Goal: Book appointment/travel/reservation

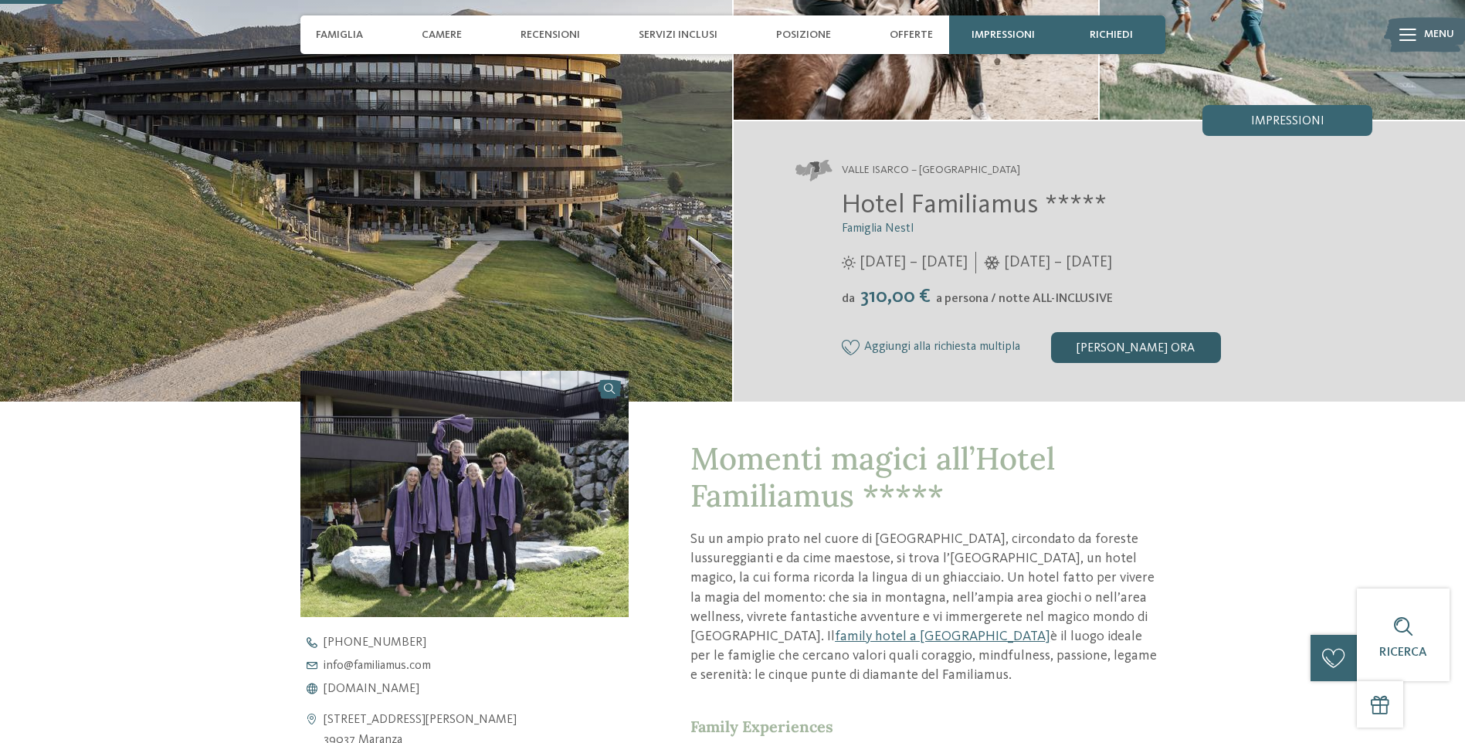
click at [1133, 346] on div "[PERSON_NAME] ora" at bounding box center [1136, 347] width 170 height 31
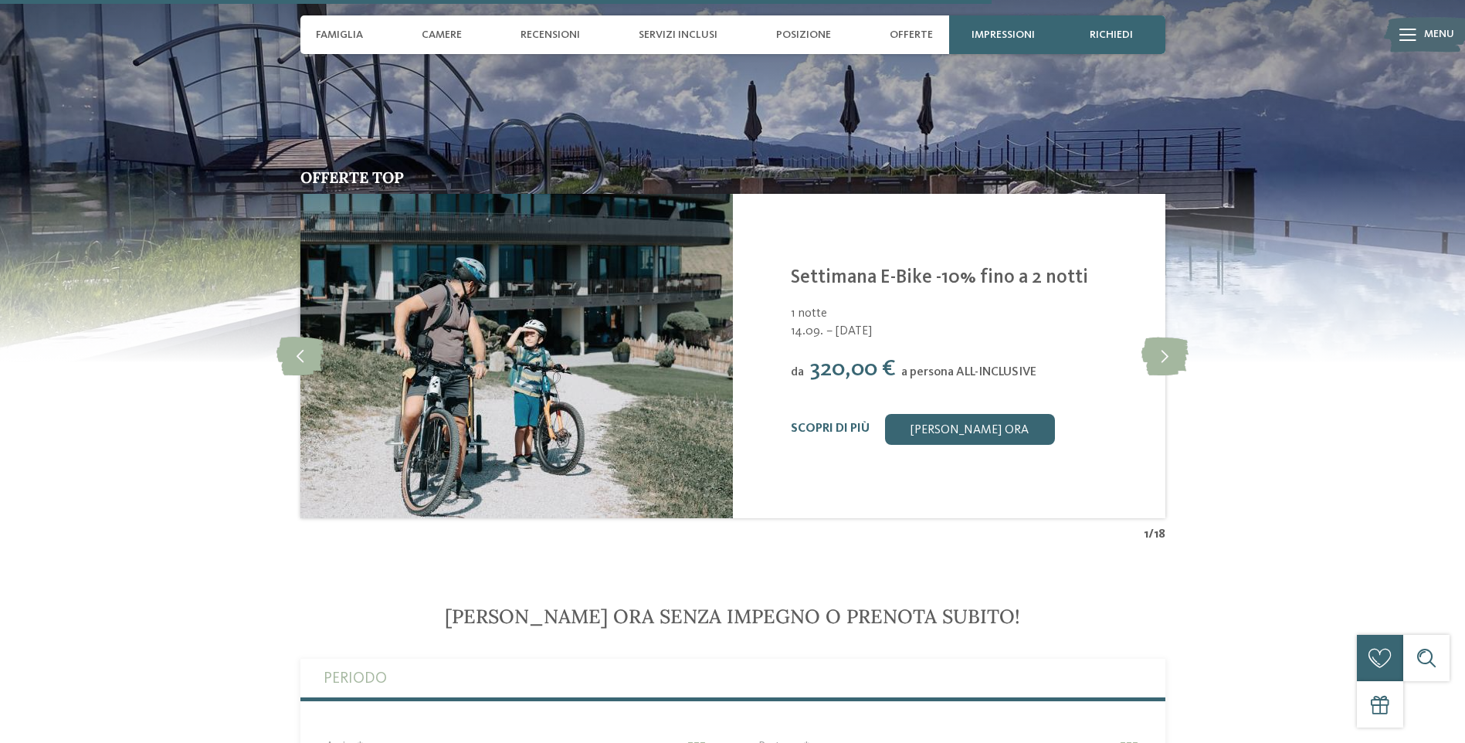
scroll to position [3600, 0]
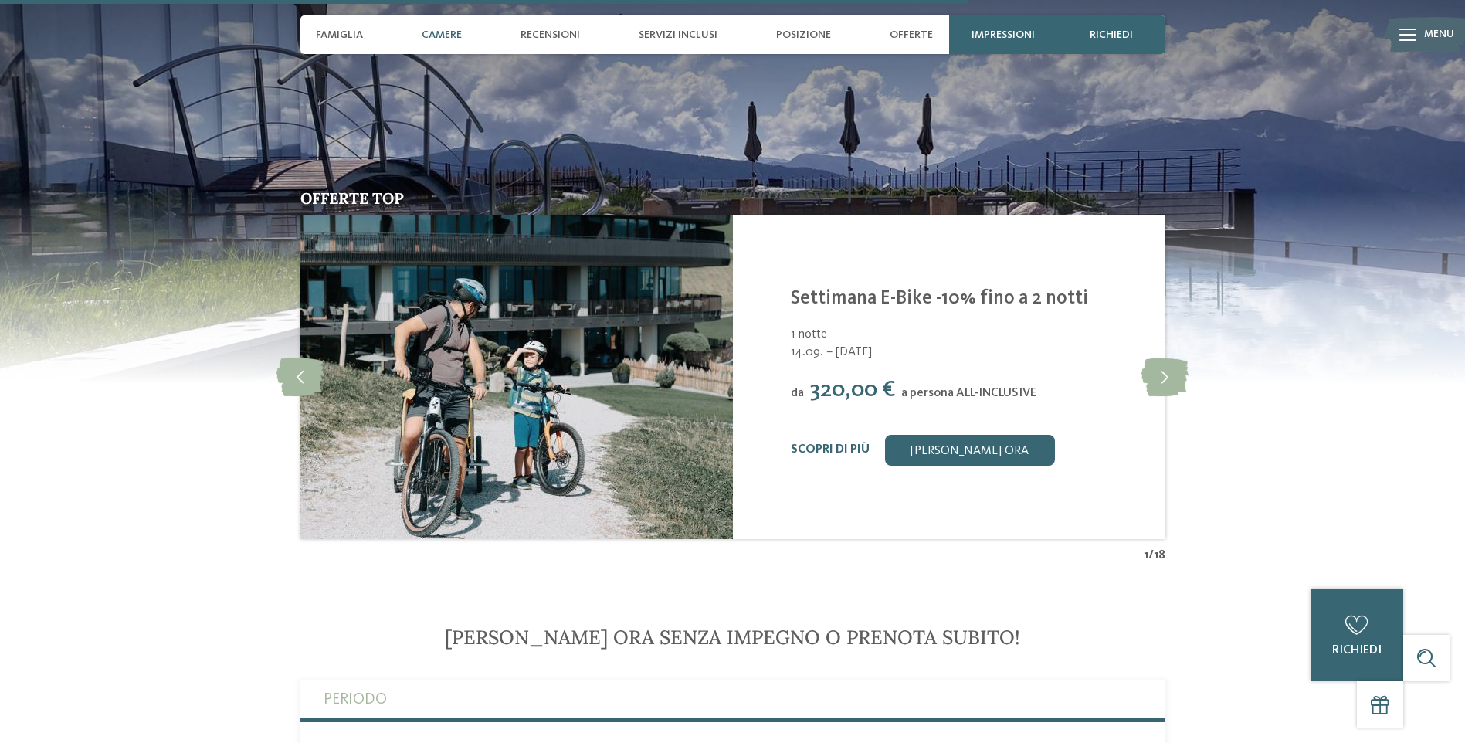
click at [427, 35] on span "Camere" at bounding box center [442, 35] width 40 height 13
click at [439, 27] on div "Camere" at bounding box center [442, 34] width 56 height 39
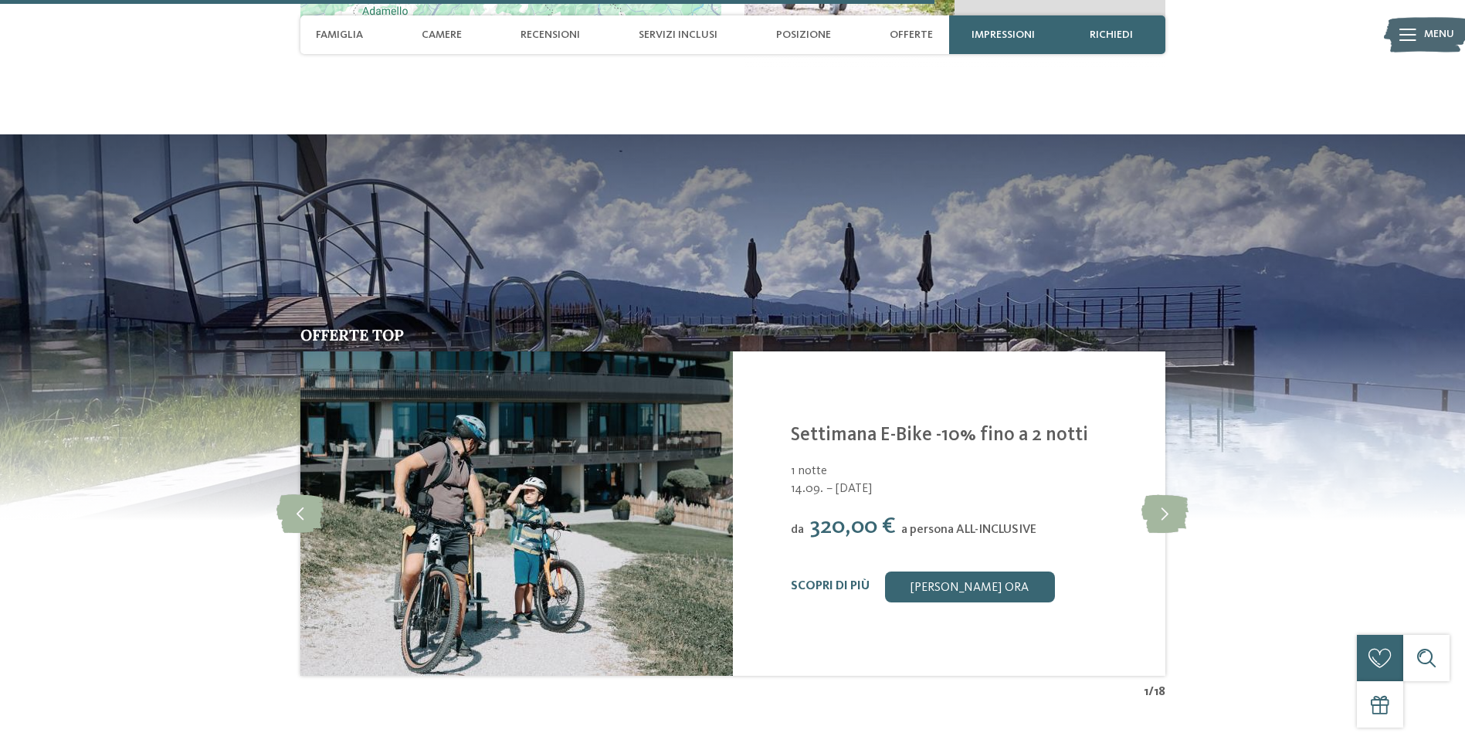
scroll to position [3445, 0]
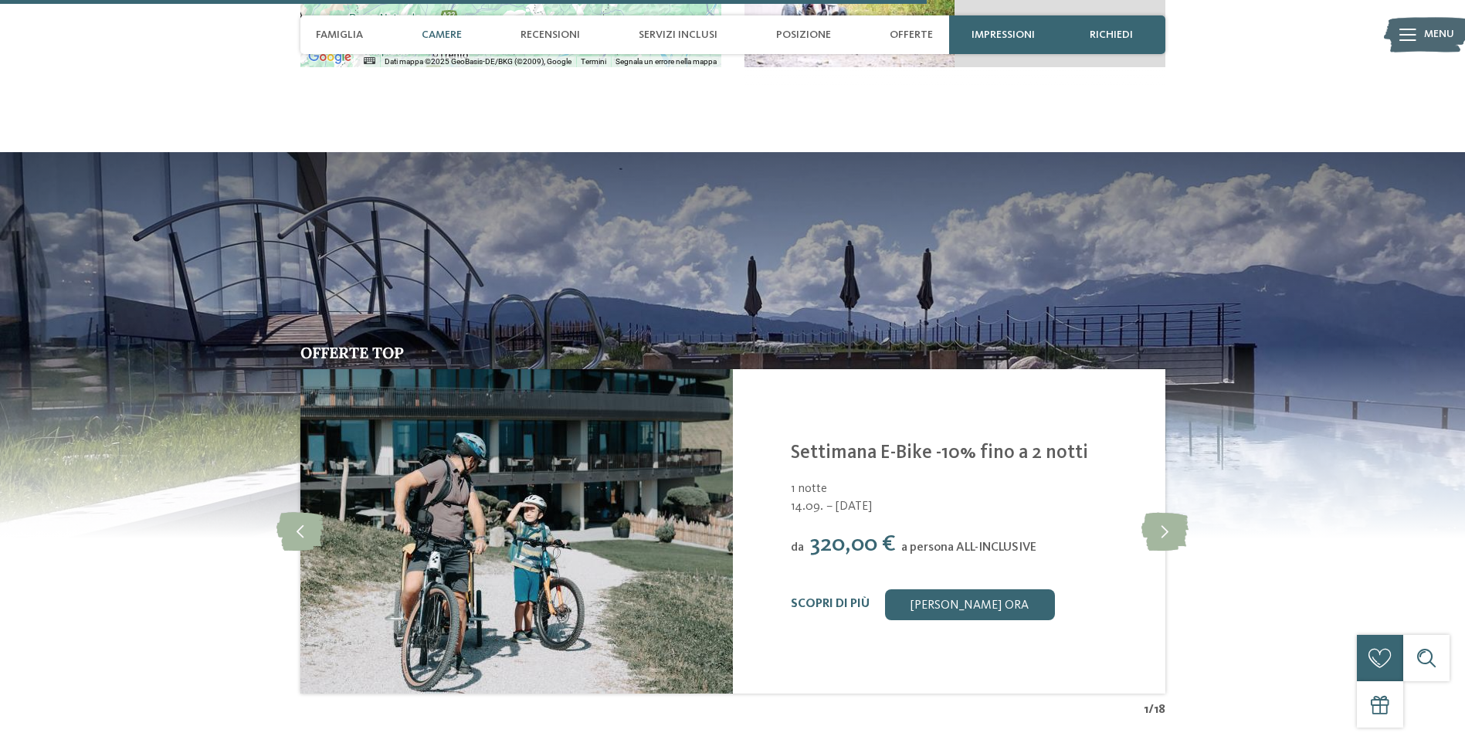
click at [439, 34] on span "Camere" at bounding box center [442, 35] width 40 height 13
click at [431, 32] on span "Camere" at bounding box center [442, 35] width 40 height 13
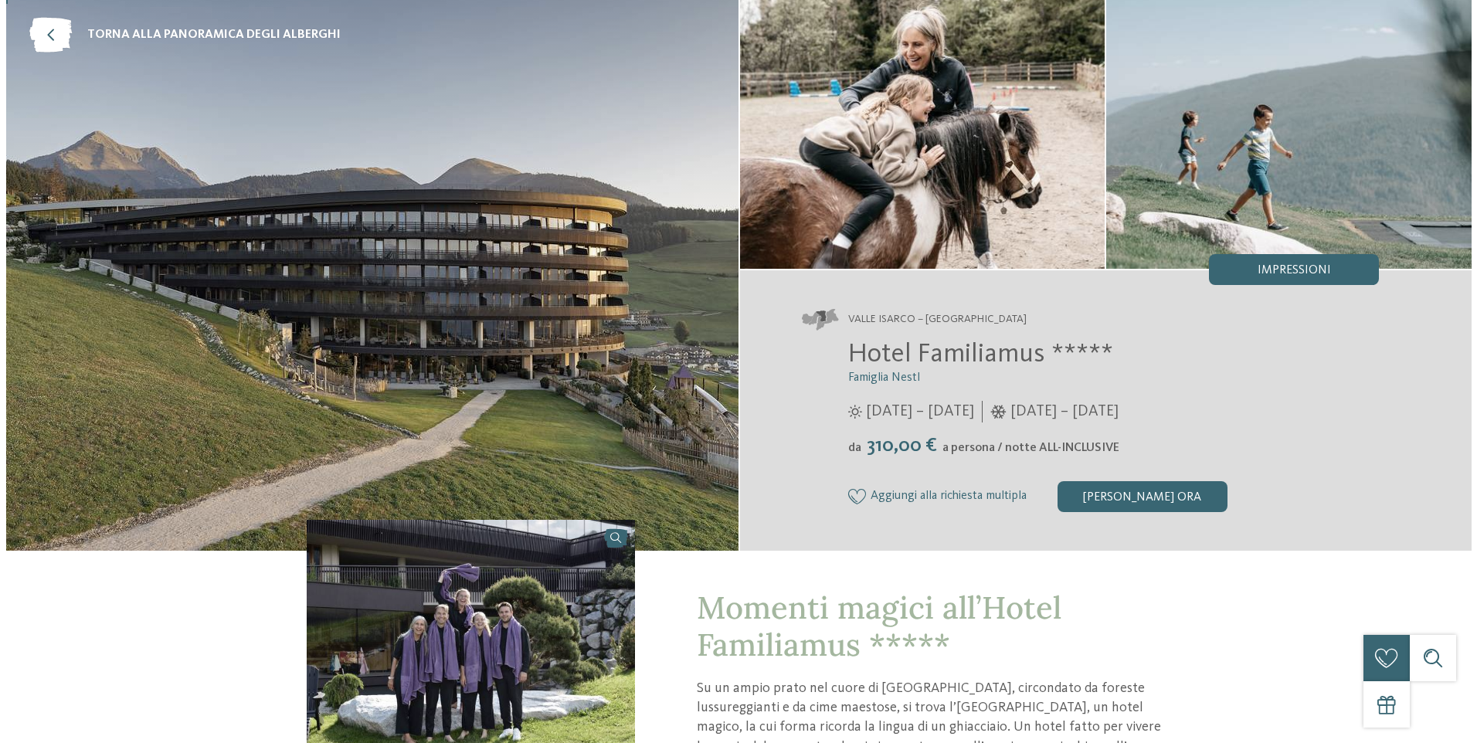
scroll to position [0, 0]
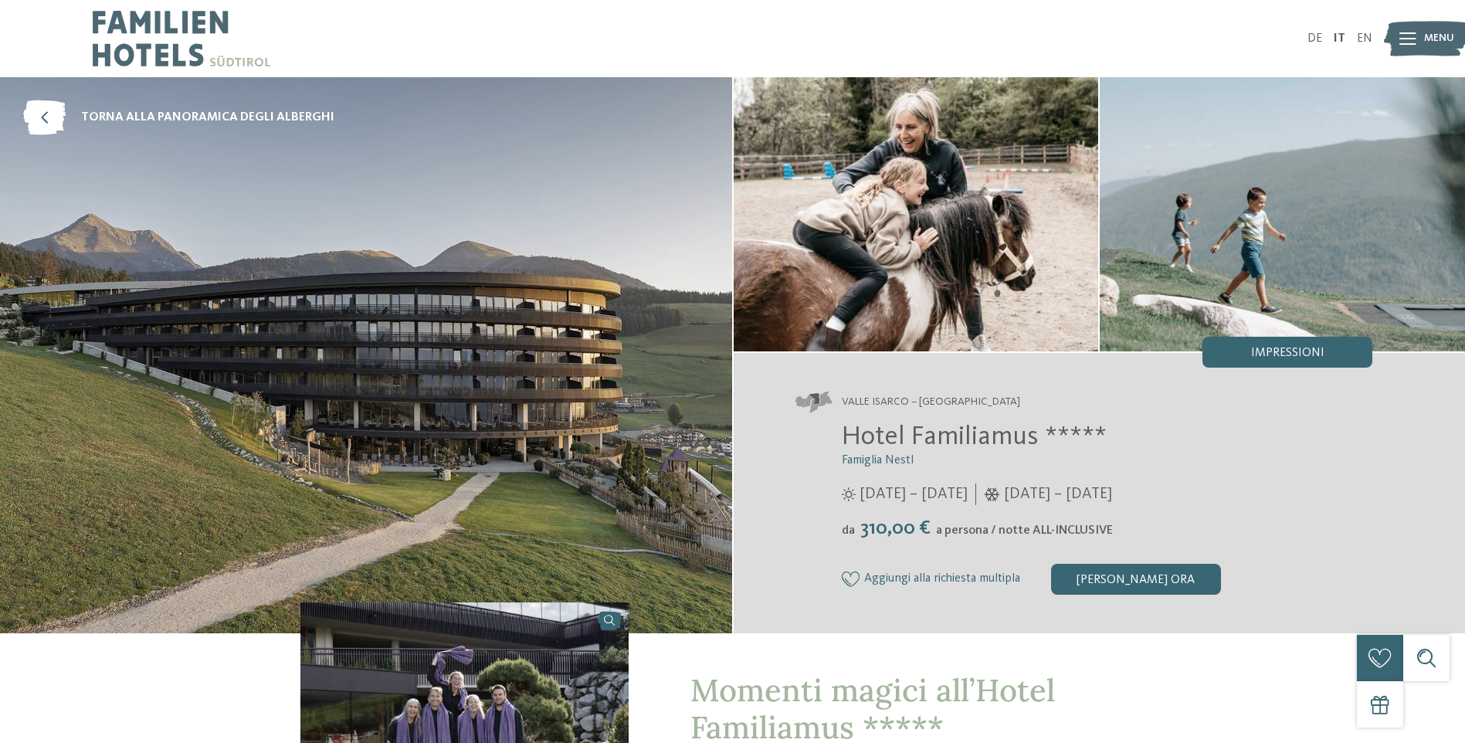
click at [1398, 39] on img at bounding box center [1426, 39] width 85 height 42
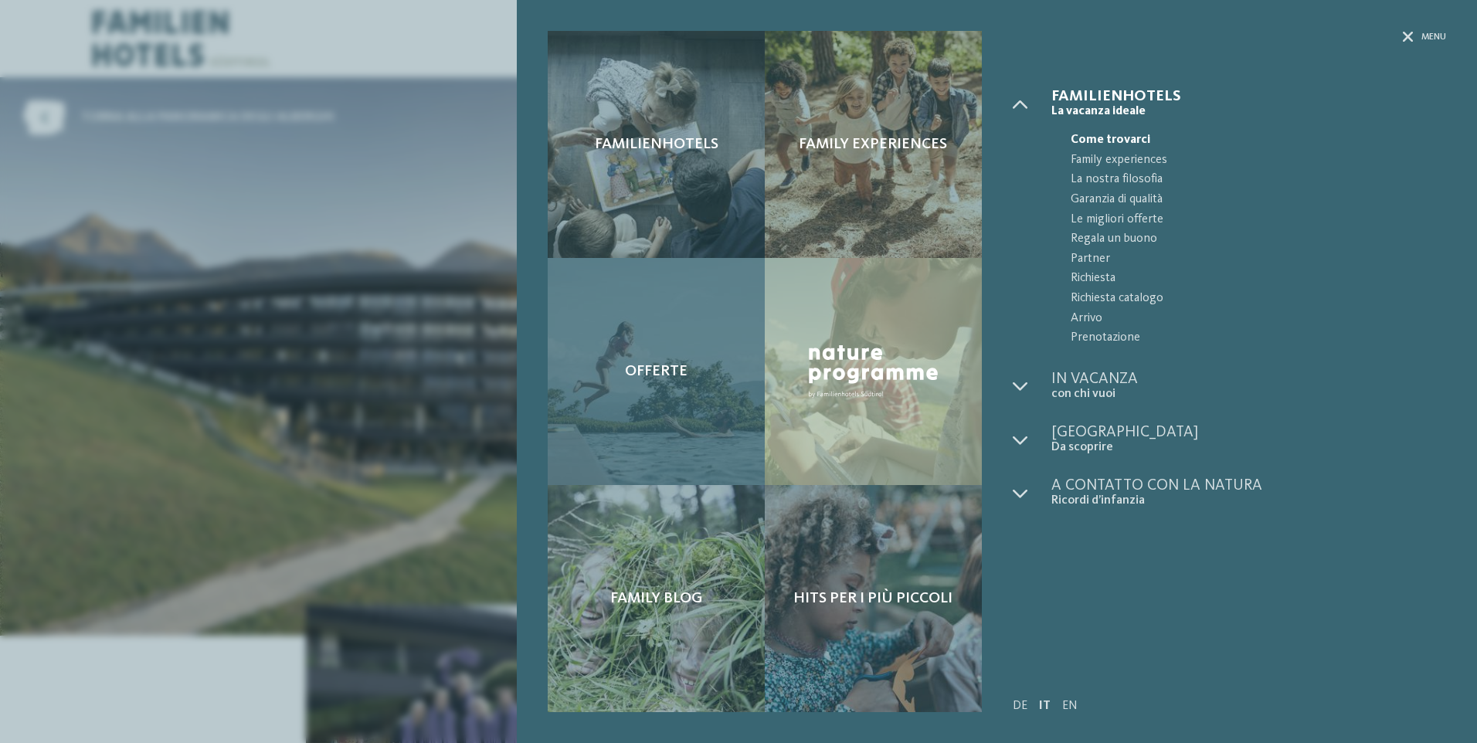
click at [676, 332] on div "Offerte" at bounding box center [656, 371] width 217 height 227
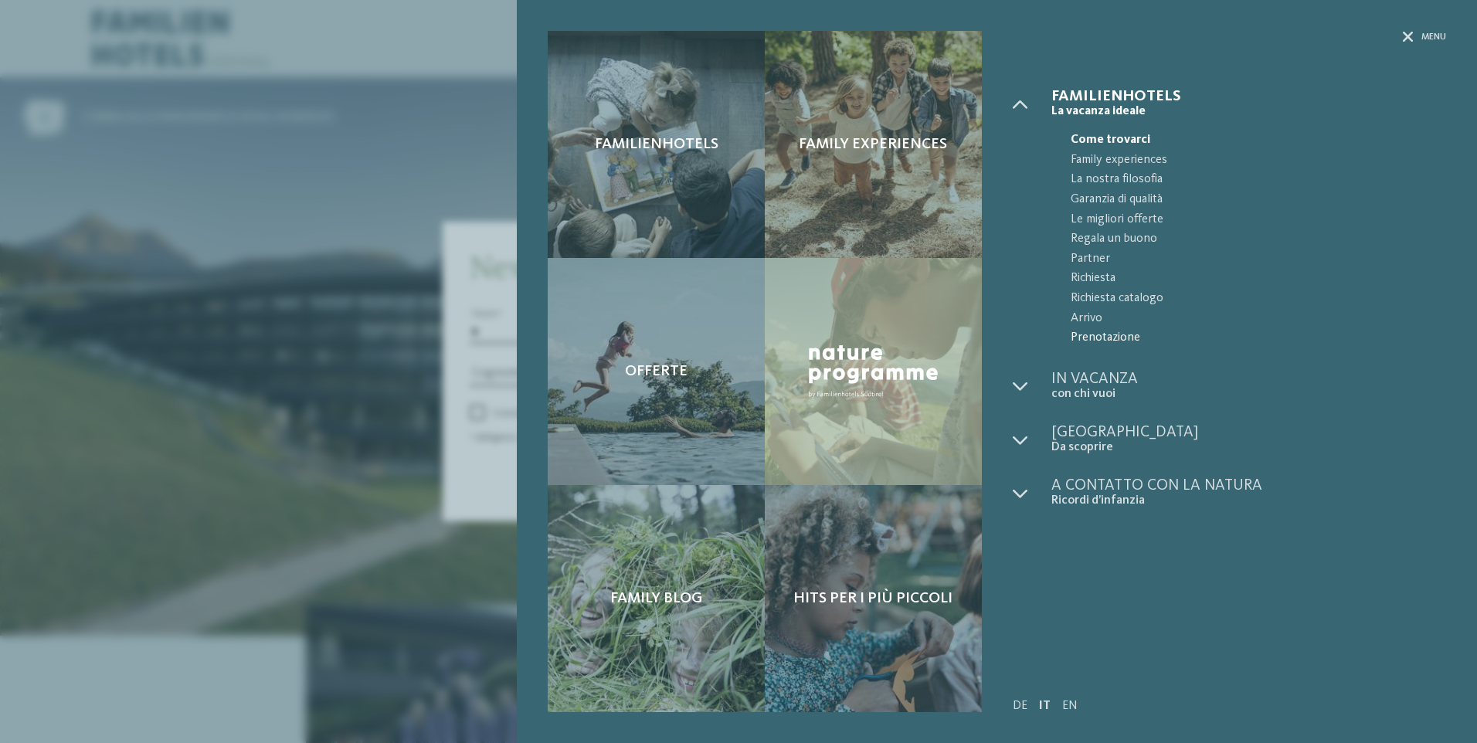
click at [1090, 335] on span "Prenotazione" at bounding box center [1257, 338] width 375 height 20
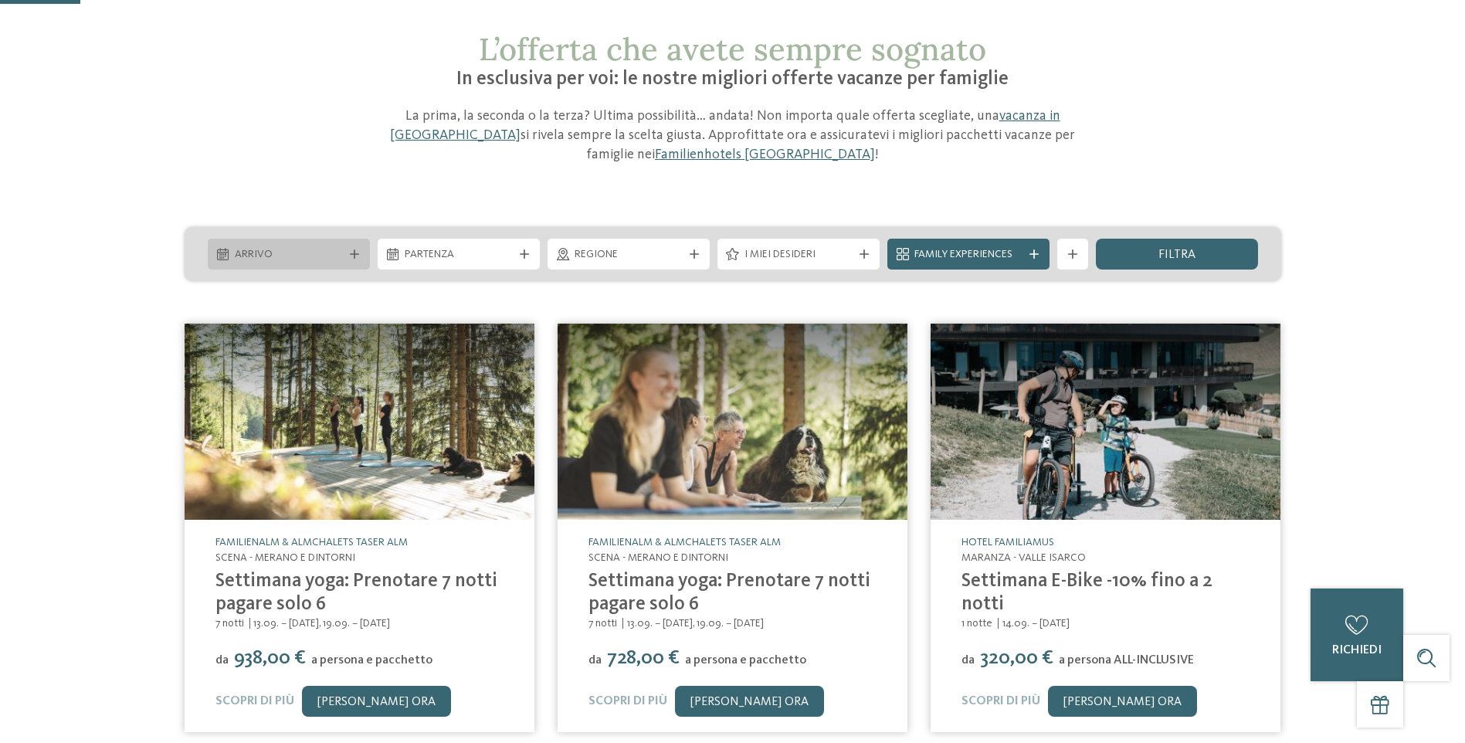
click at [355, 246] on div "Arrivo" at bounding box center [289, 254] width 162 height 31
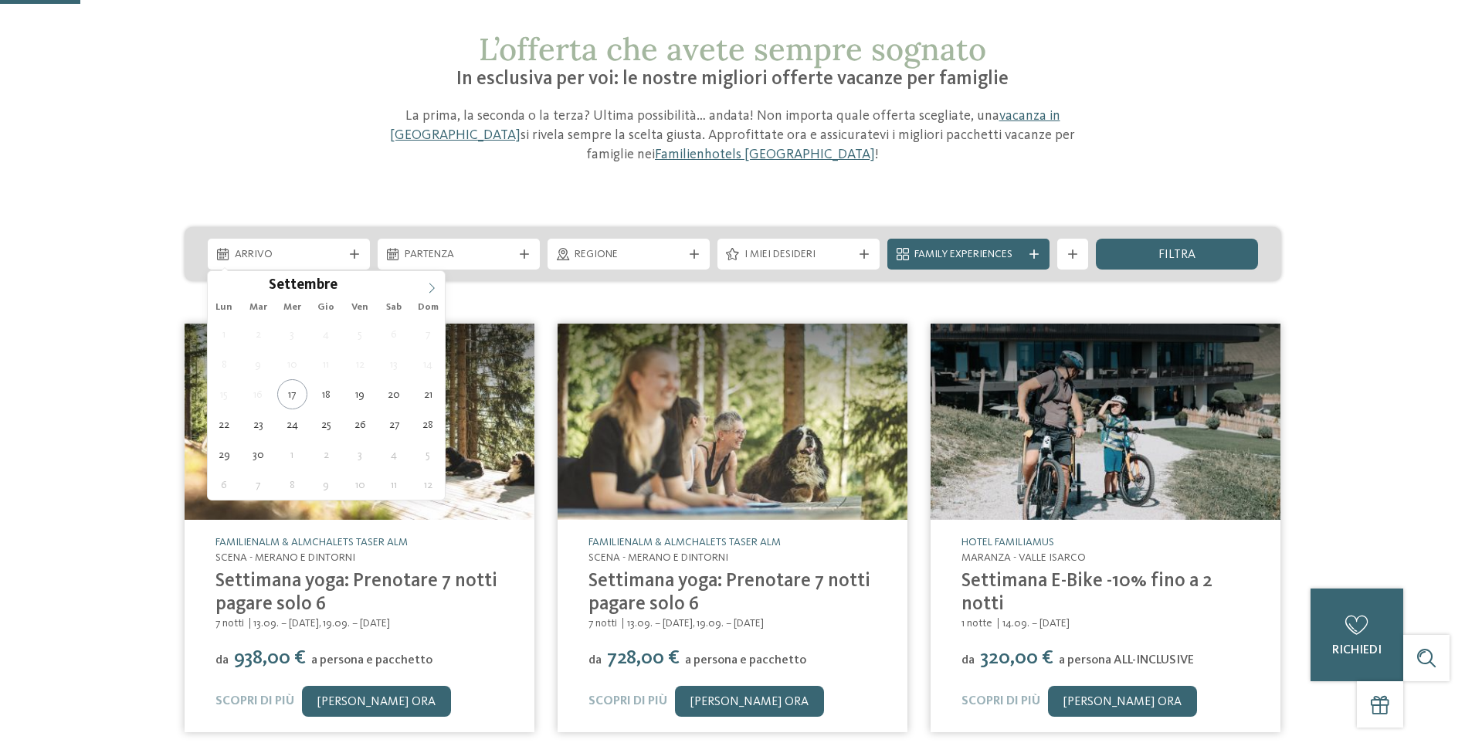
click at [429, 290] on icon at bounding box center [431, 288] width 11 height 11
type input "****"
click at [429, 290] on icon at bounding box center [431, 288] width 11 height 11
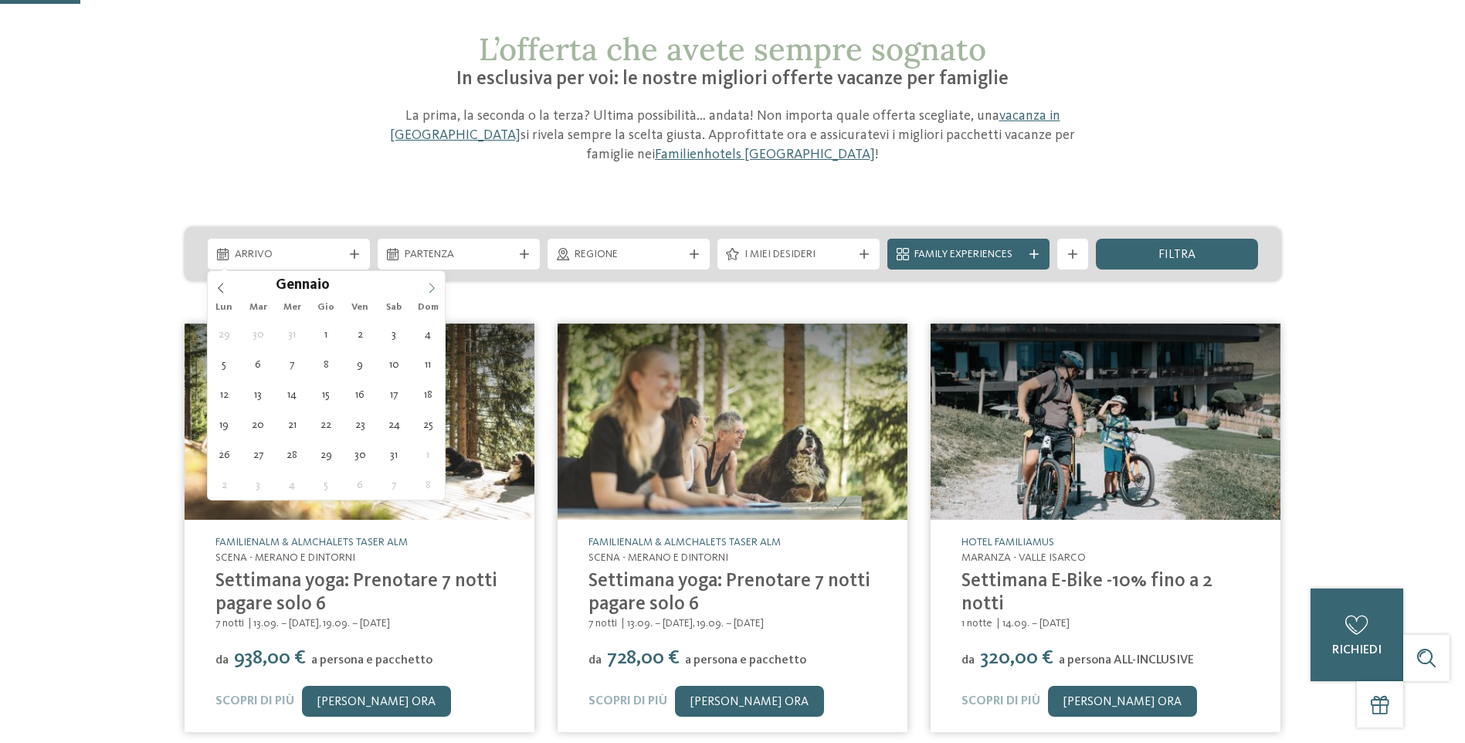
click at [429, 290] on icon at bounding box center [431, 288] width 11 height 11
type div "07.03.2026"
type input "****"
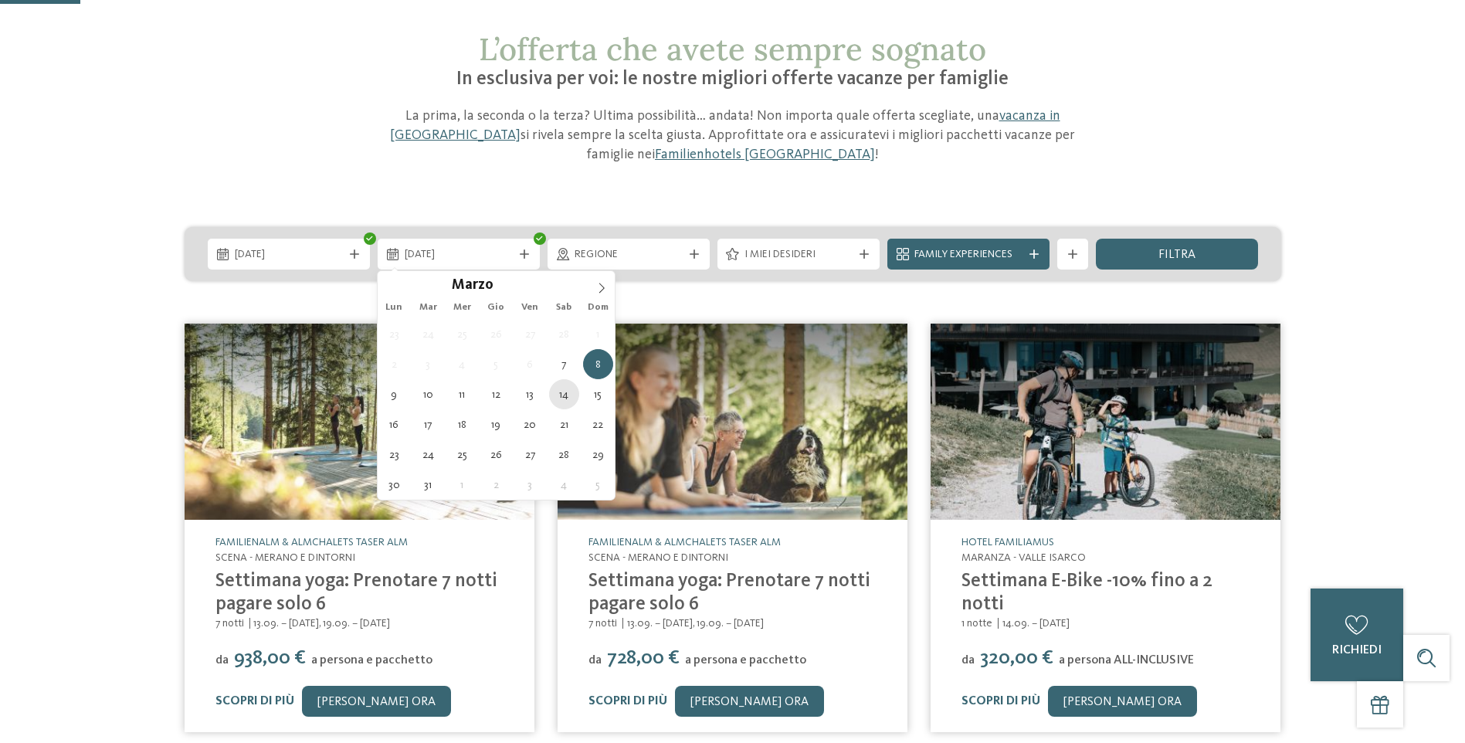
type div "14.03.2026"
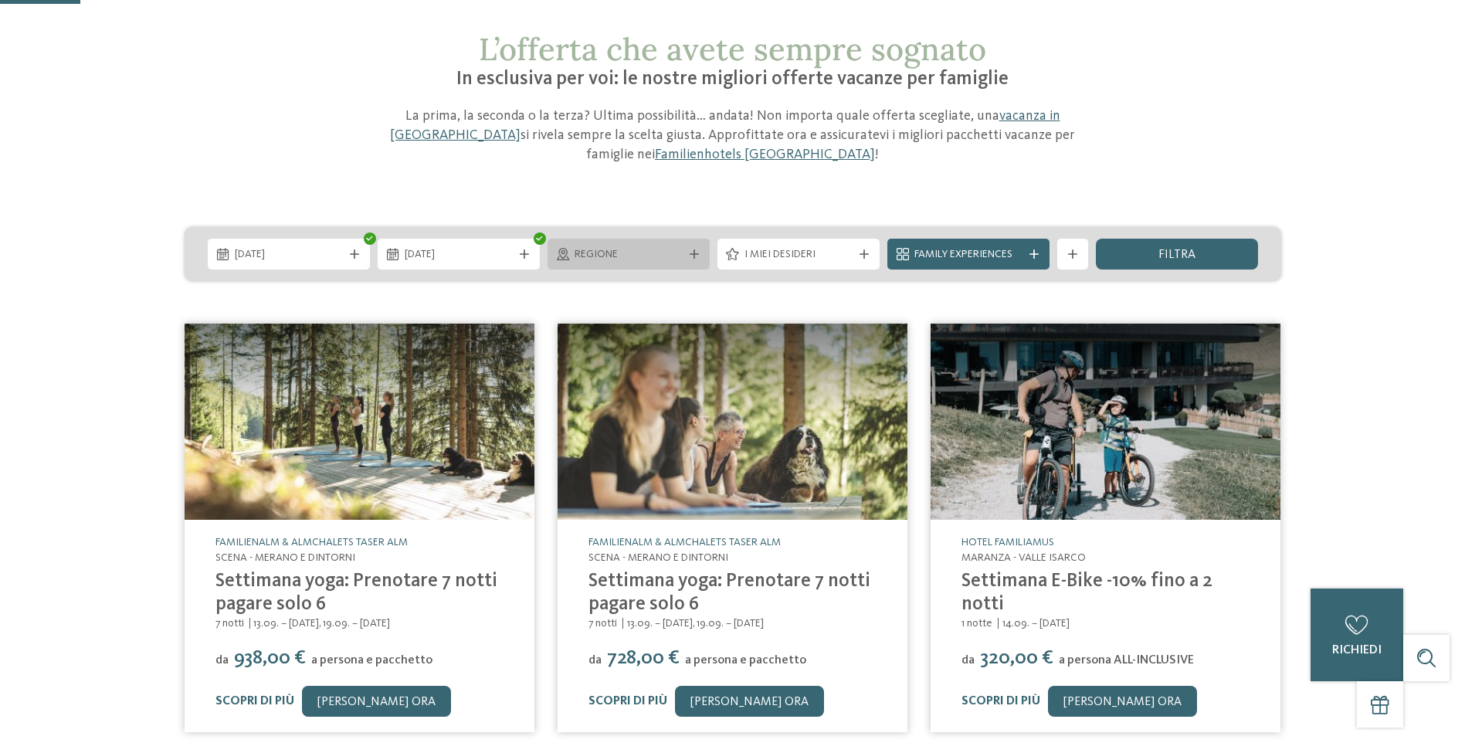
click at [701, 253] on div at bounding box center [694, 253] width 15 height 9
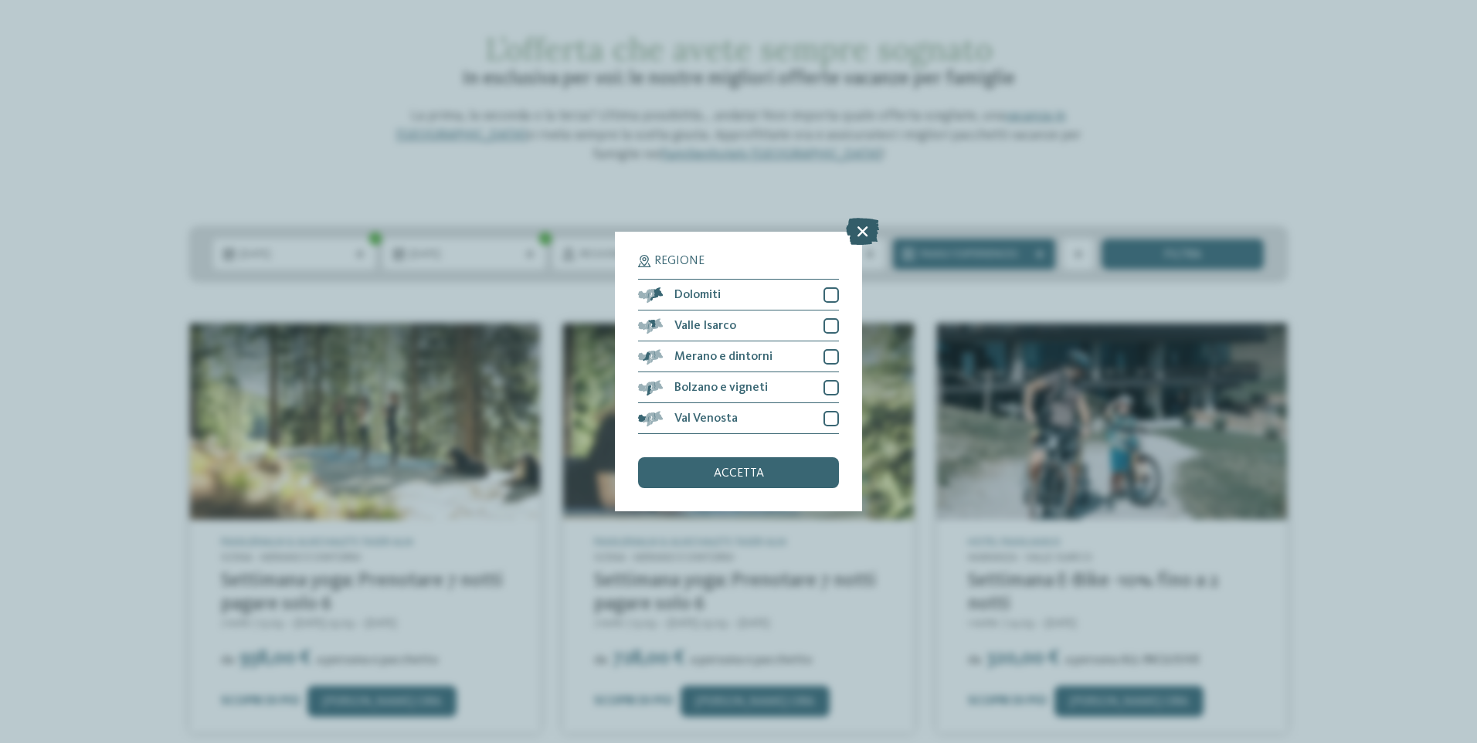
click at [867, 235] on icon at bounding box center [862, 231] width 33 height 27
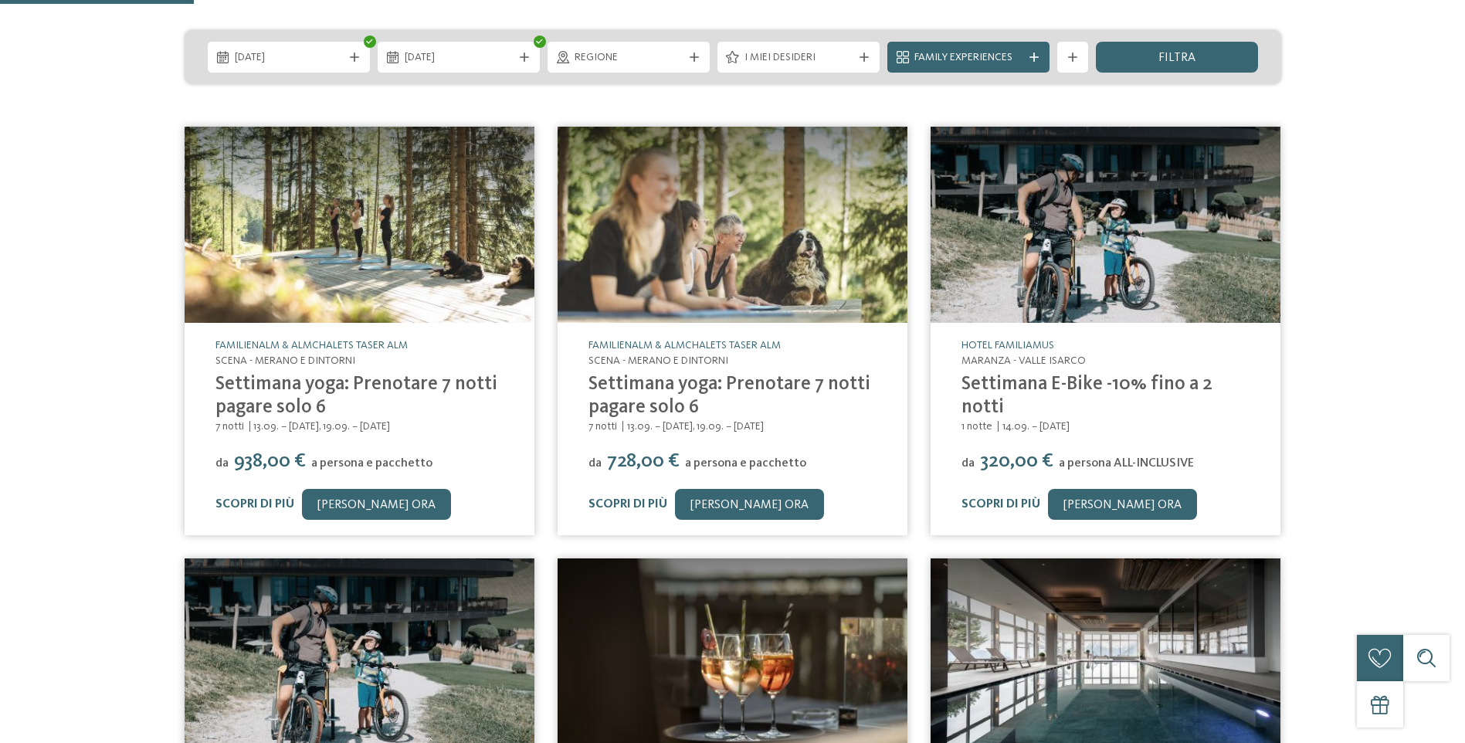
scroll to position [309, 0]
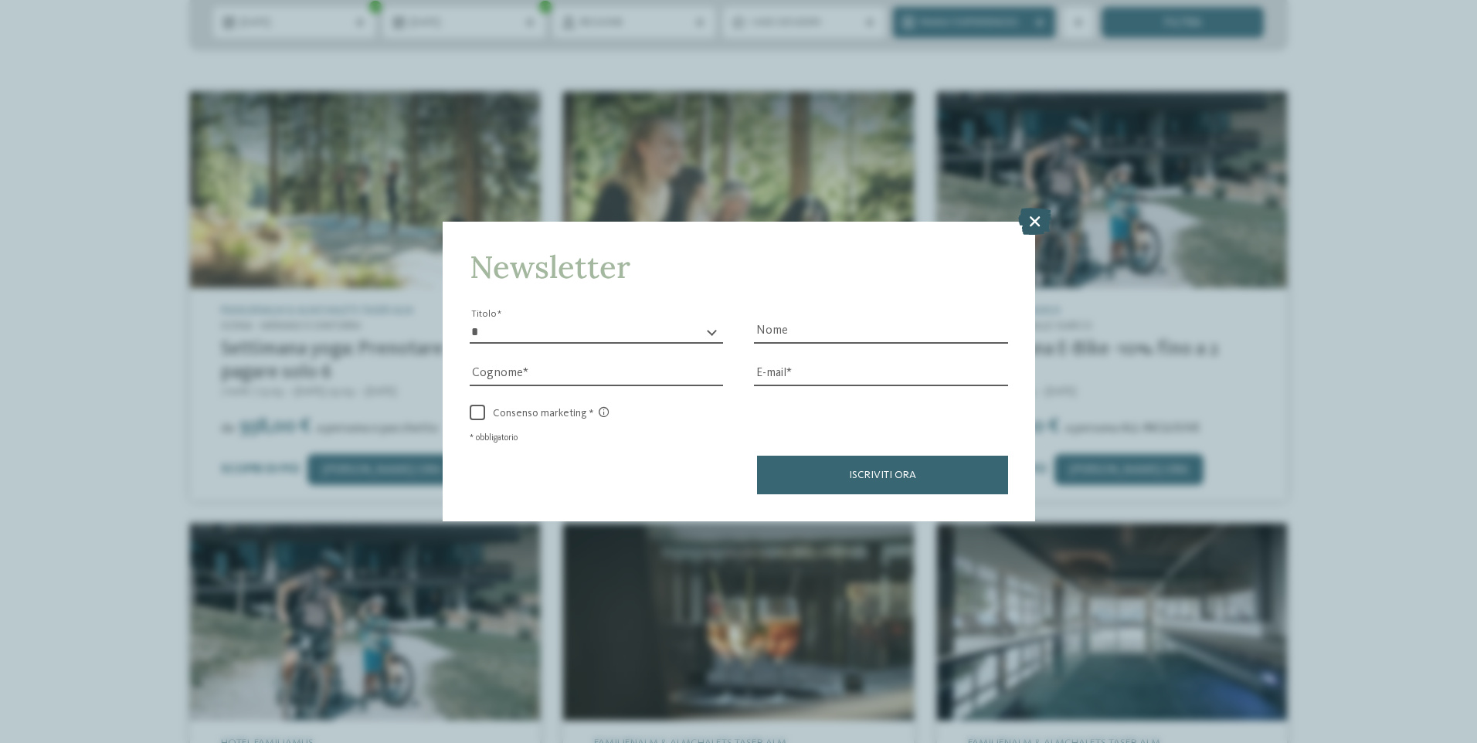
click at [1026, 223] on icon at bounding box center [1034, 220] width 33 height 27
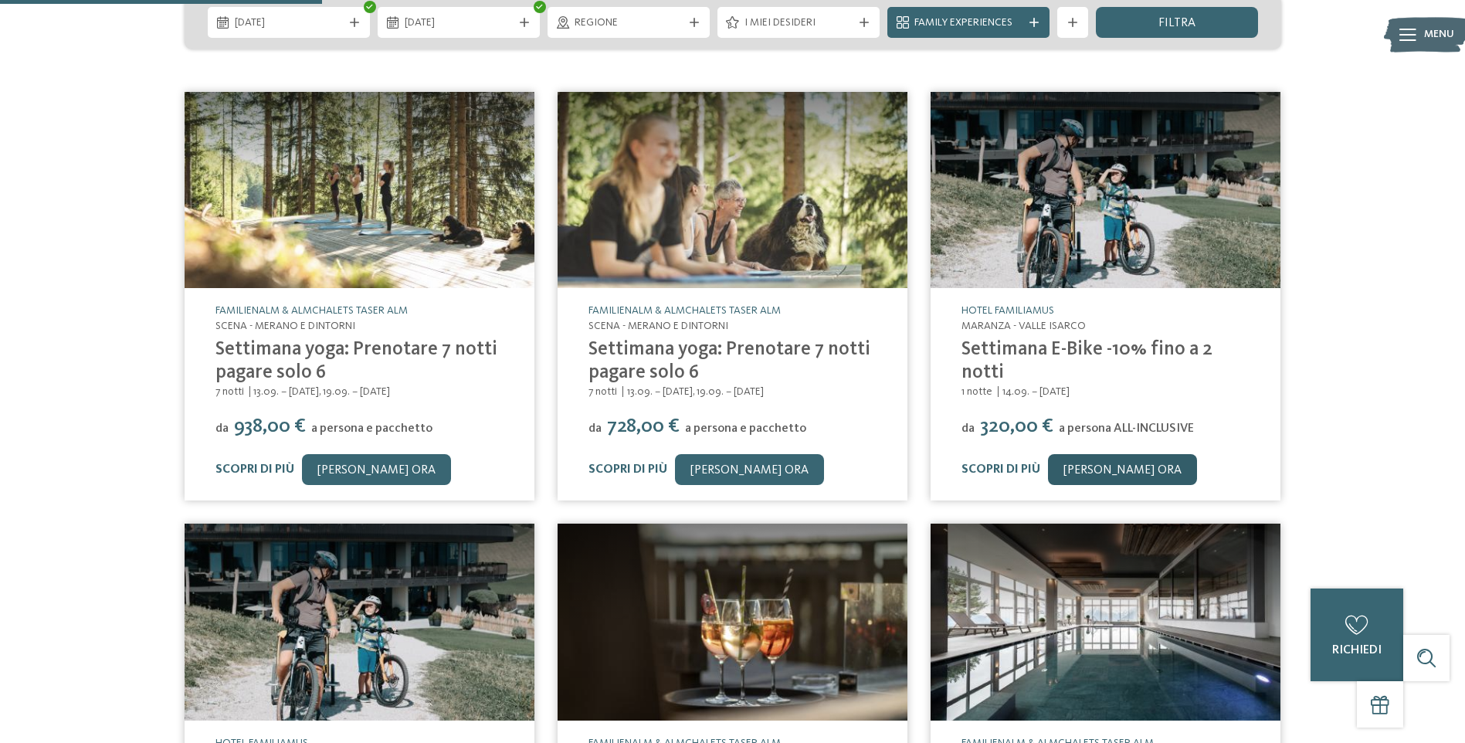
click at [1092, 463] on link "[PERSON_NAME] ora" at bounding box center [1122, 469] width 149 height 31
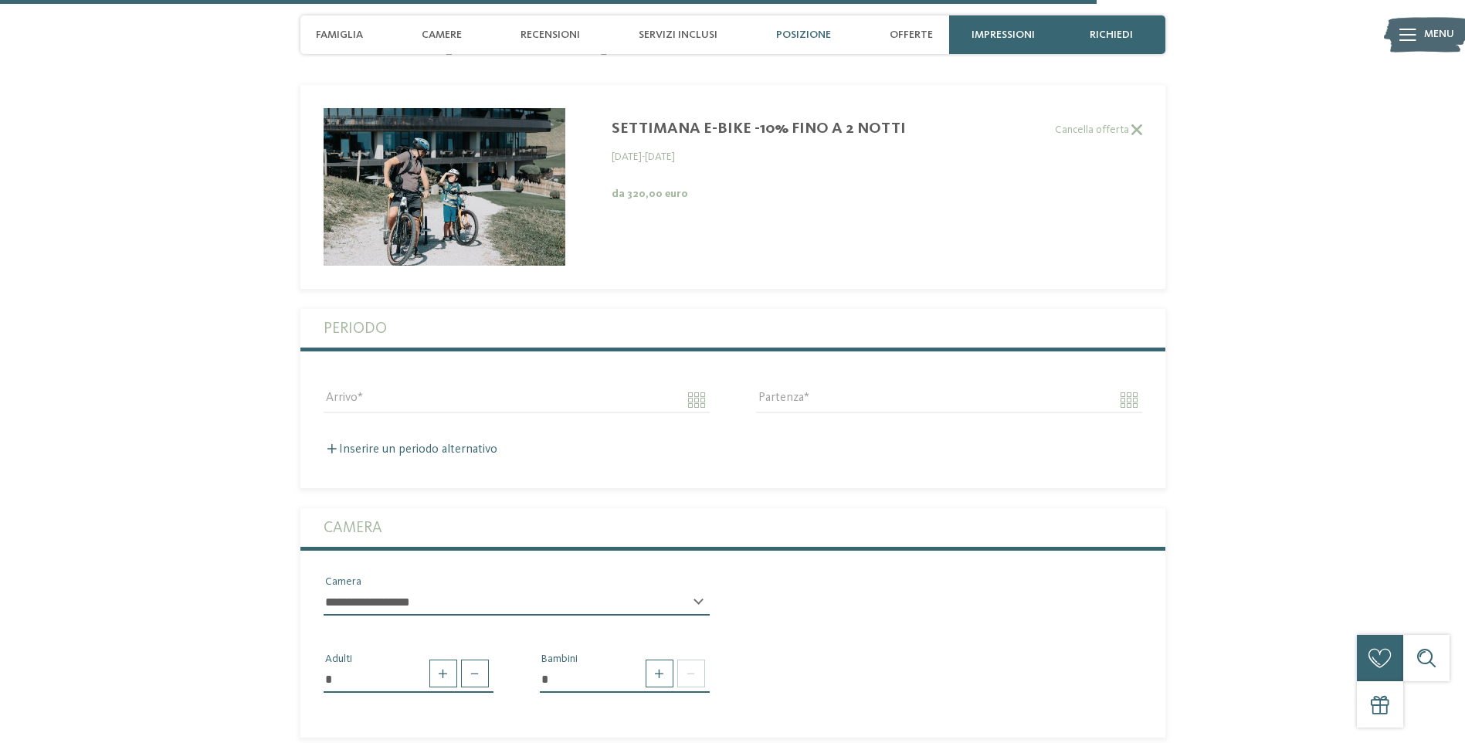
click at [799, 32] on span "Posizione" at bounding box center [803, 35] width 55 height 13
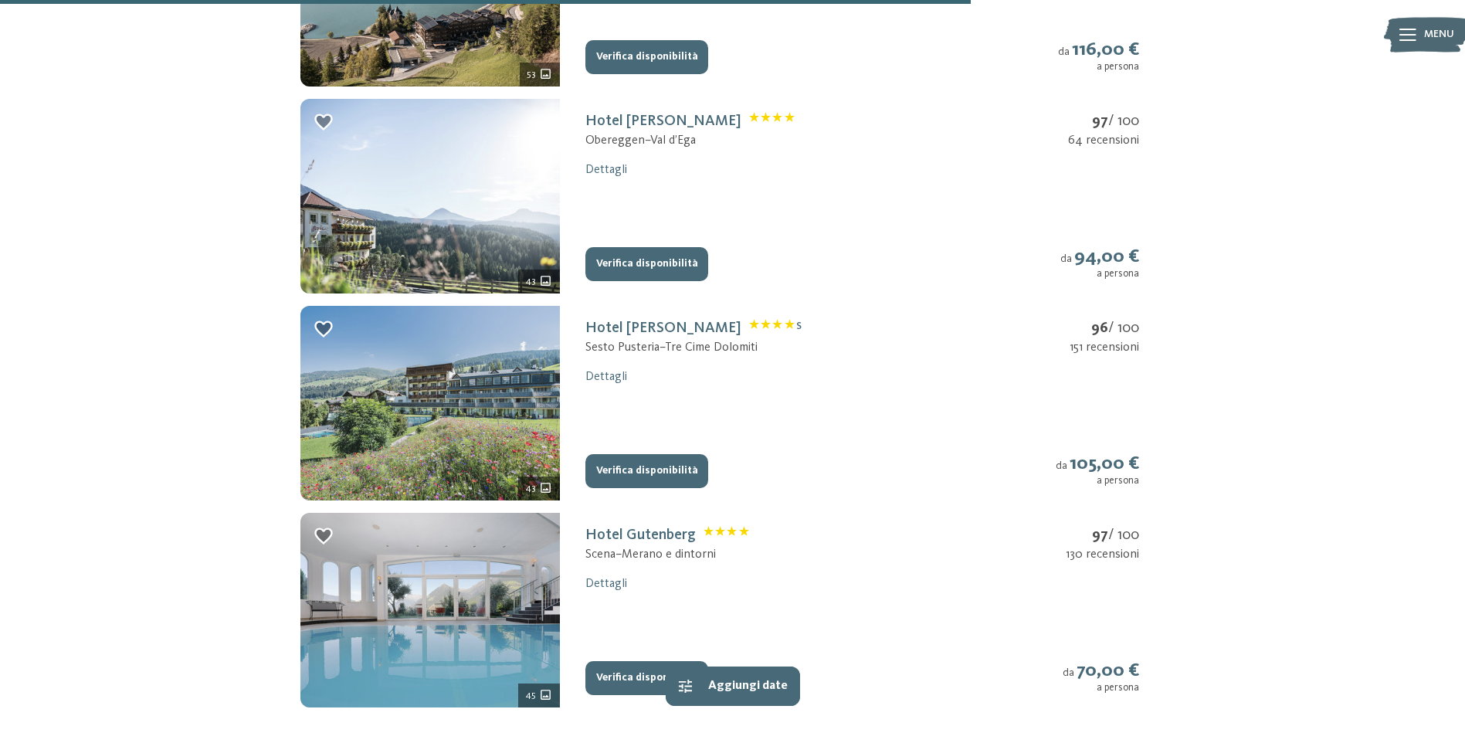
scroll to position [1931, 0]
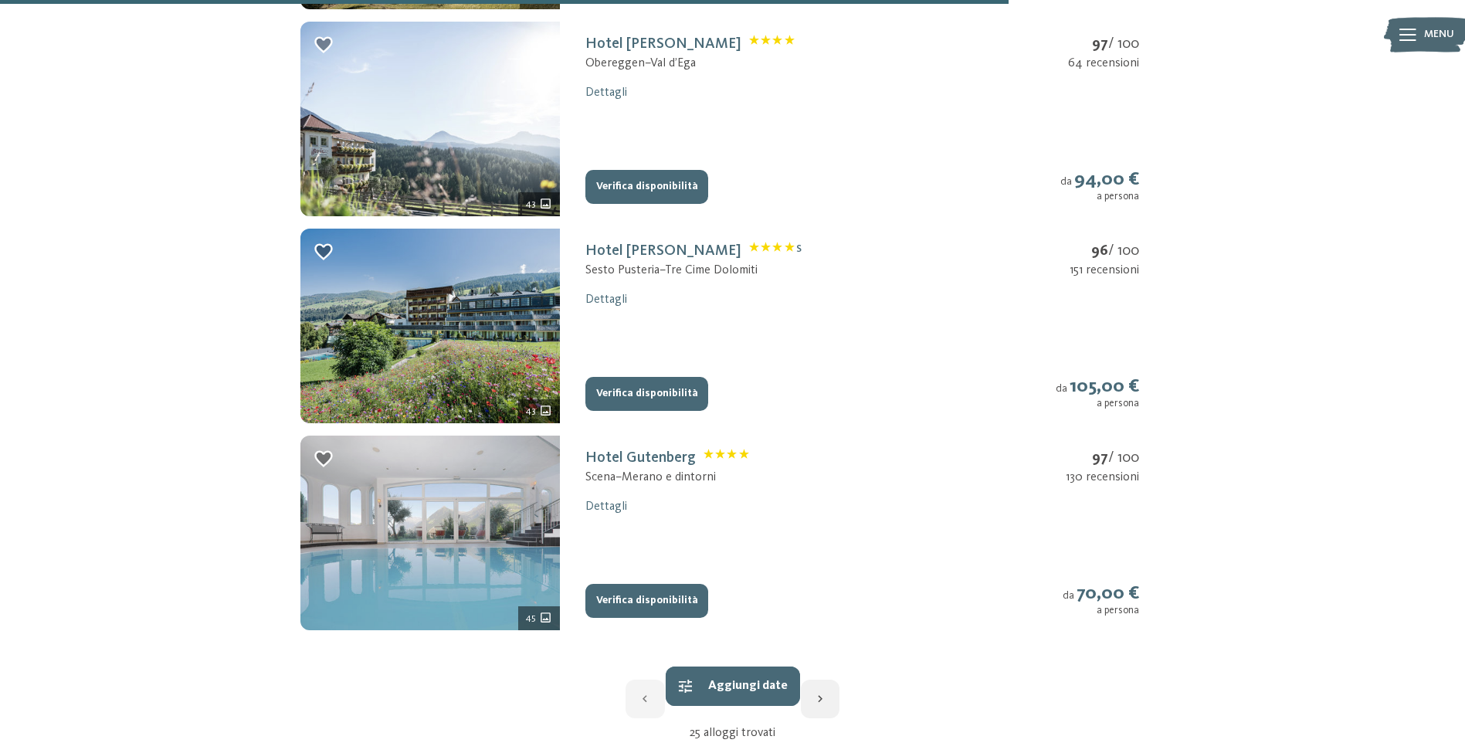
click at [448, 530] on img at bounding box center [429, 533] width 259 height 195
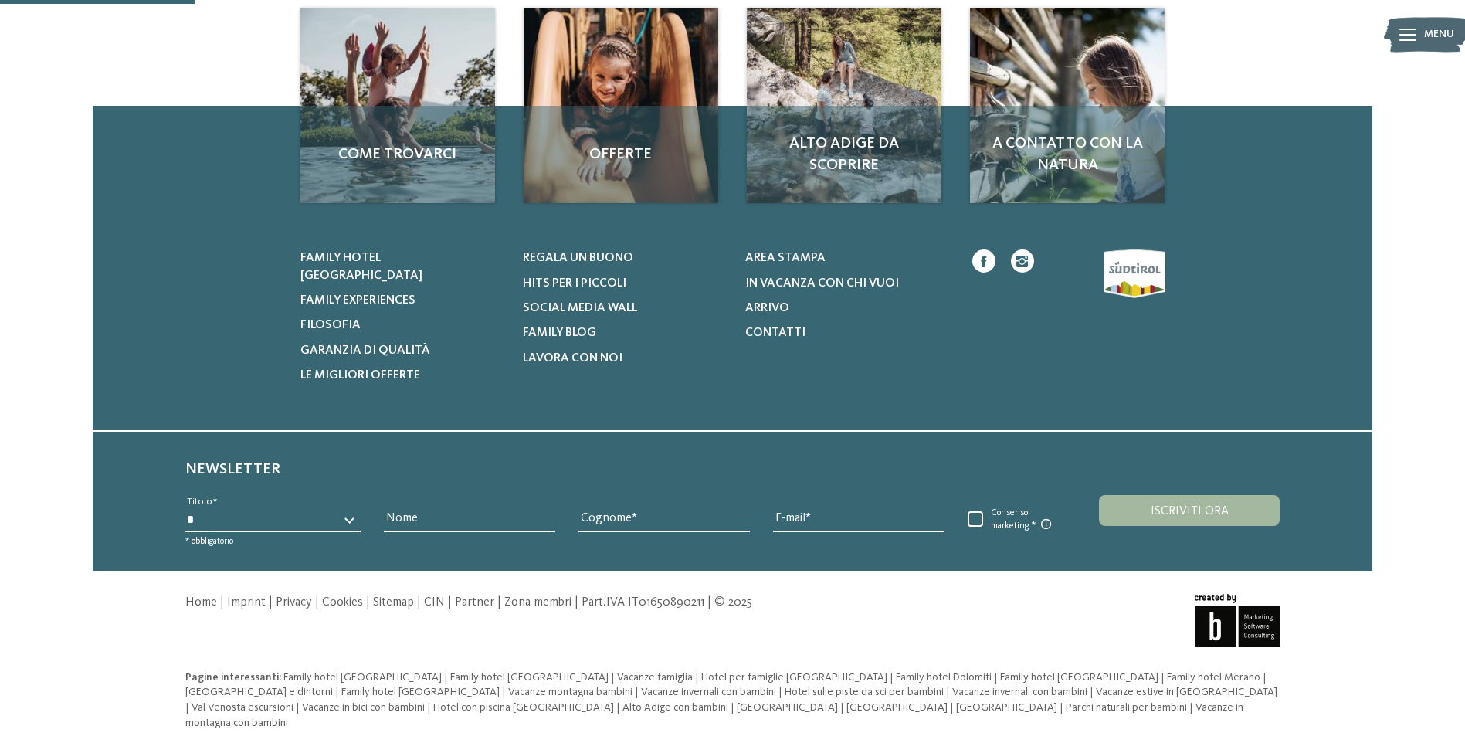
scroll to position [253, 0]
